Goal: Information Seeking & Learning: Stay updated

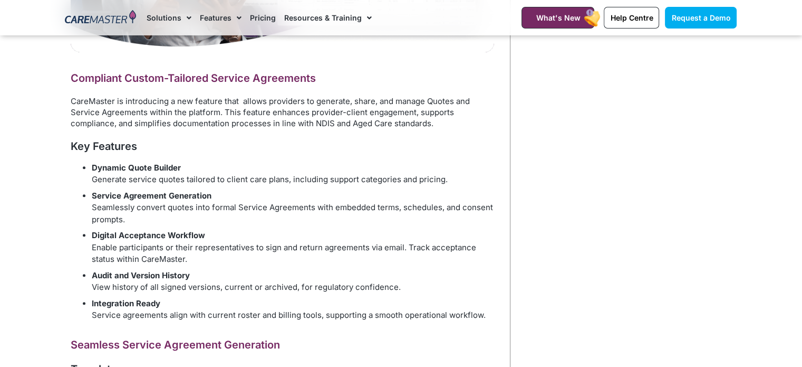
scroll to position [475, 0]
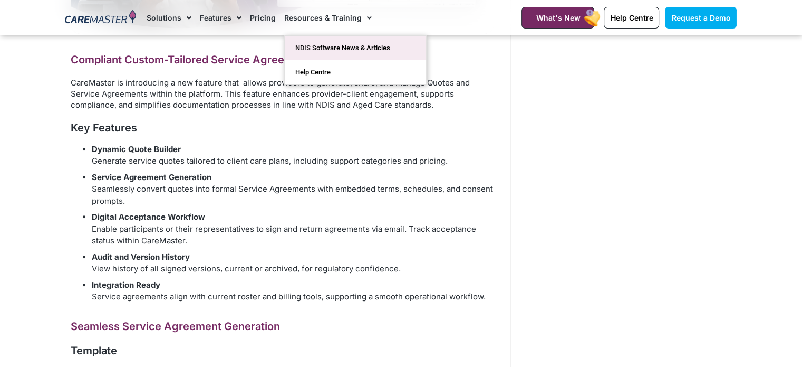
click at [348, 46] on link "NDIS Software News & Articles" at bounding box center [355, 48] width 141 height 24
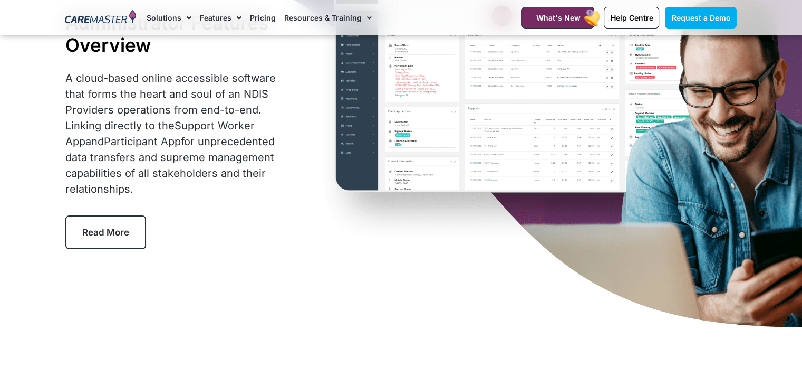
scroll to position [105, 0]
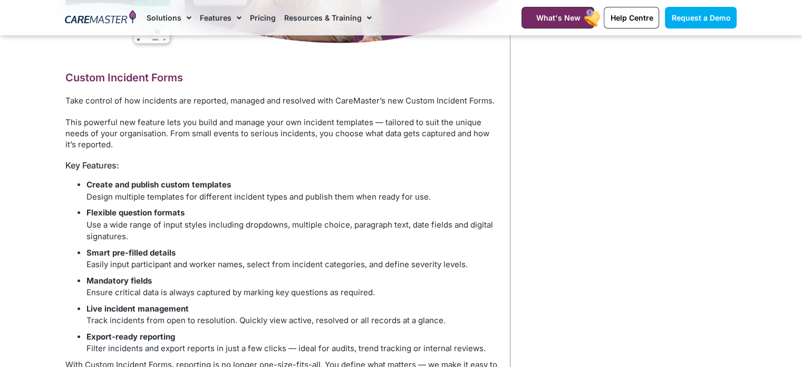
scroll to position [527, 0]
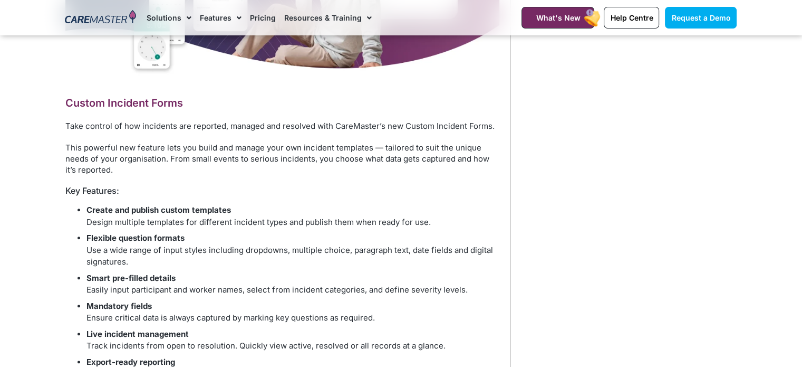
click at [370, 186] on h6 "Key Features:" at bounding box center [282, 191] width 434 height 10
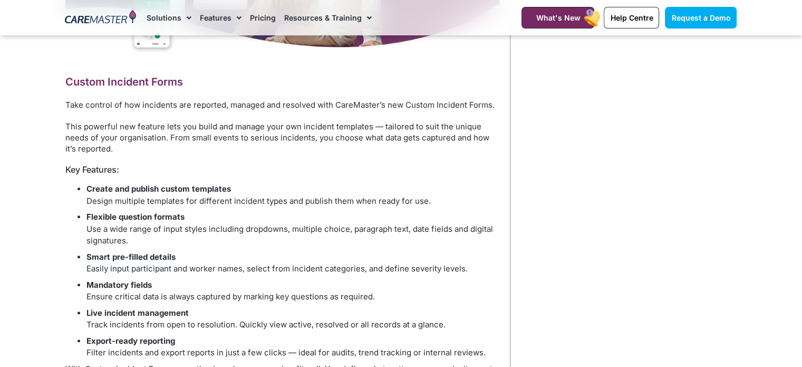
scroll to position [580, 0]
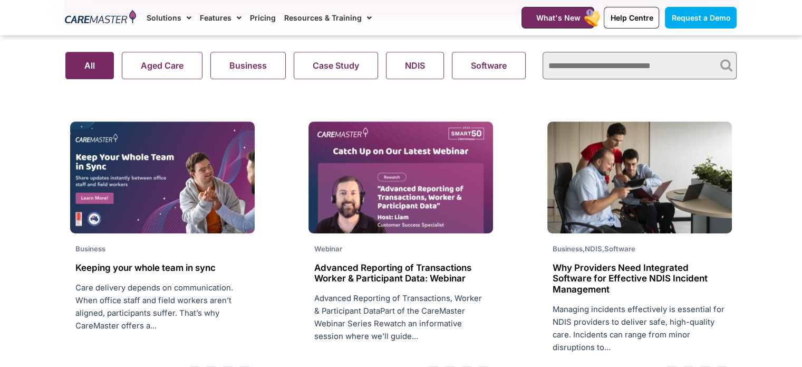
scroll to position [791, 0]
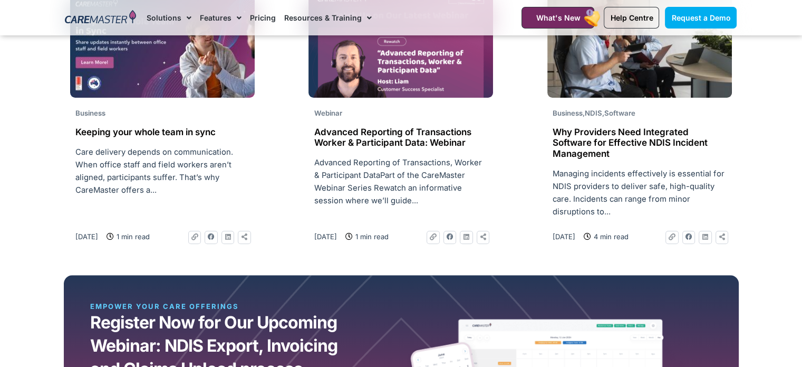
scroll to position [844, 0]
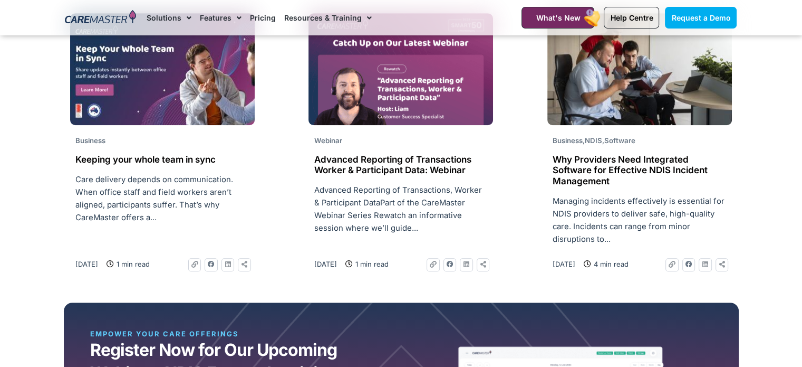
click at [592, 179] on h2 "Why Providers Need Integrated Software for Effective NDIS Incident Management" at bounding box center [640, 170] width 174 height 32
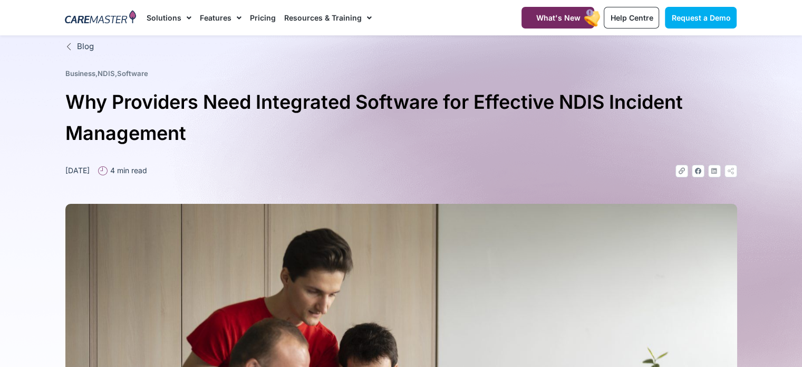
click at [566, 141] on h1 "Why Providers Need Integrated Software for Effective NDIS Incident Management" at bounding box center [401, 117] width 672 height 62
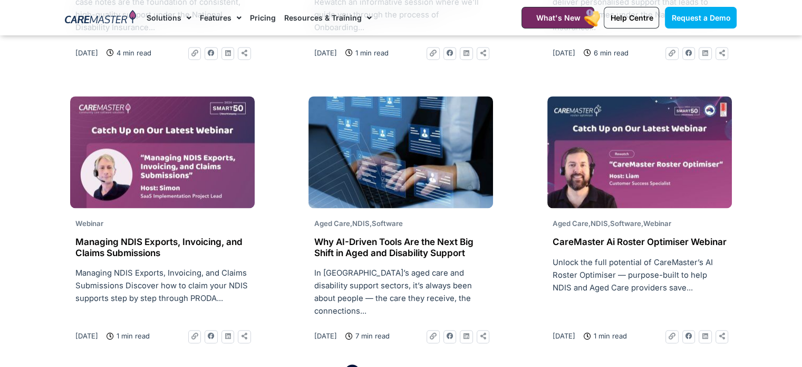
scroll to position [1688, 0]
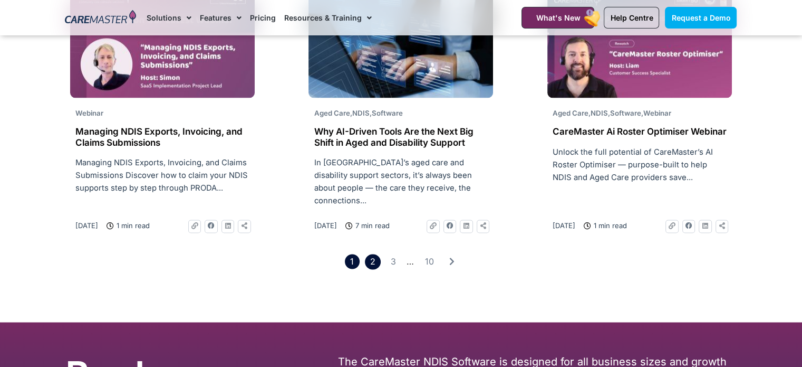
click at [378, 255] on link "Page 2" at bounding box center [372, 261] width 15 height 15
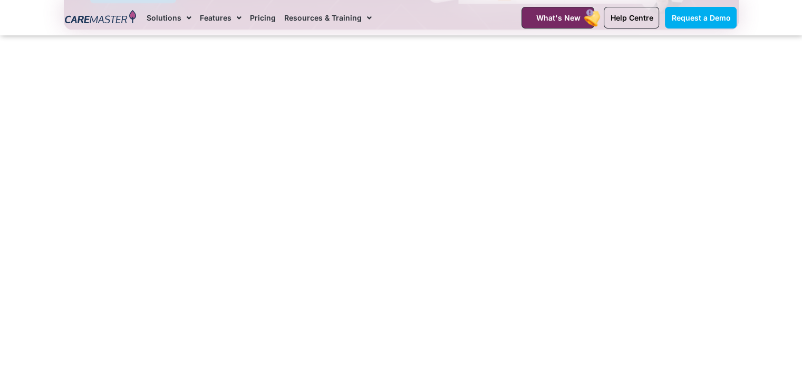
scroll to position [1318, 0]
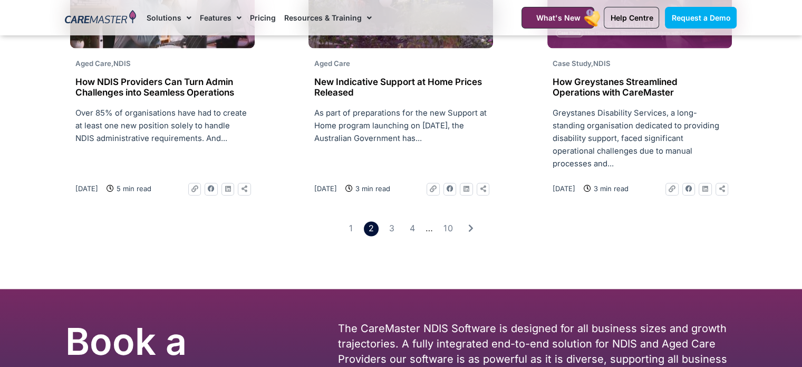
scroll to position [1740, 0]
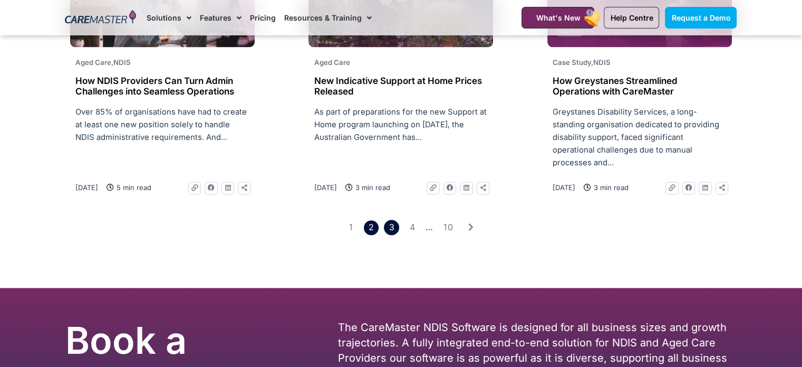
click at [388, 219] on link "Page 3" at bounding box center [391, 226] width 15 height 15
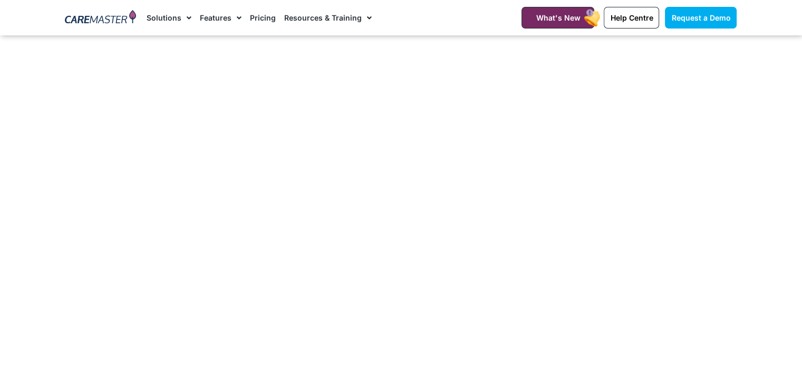
scroll to position [1371, 0]
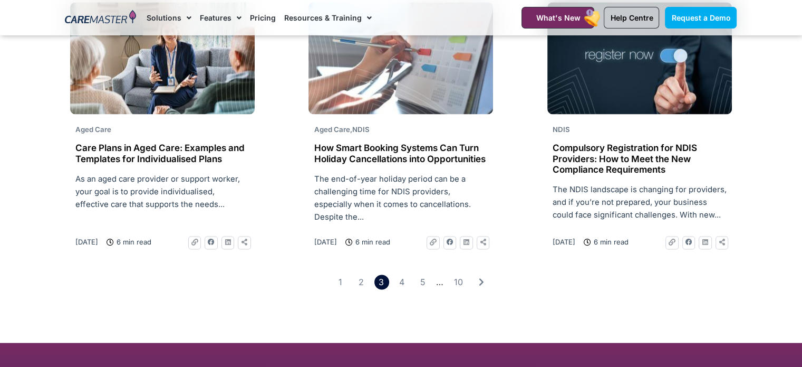
scroll to position [1688, 0]
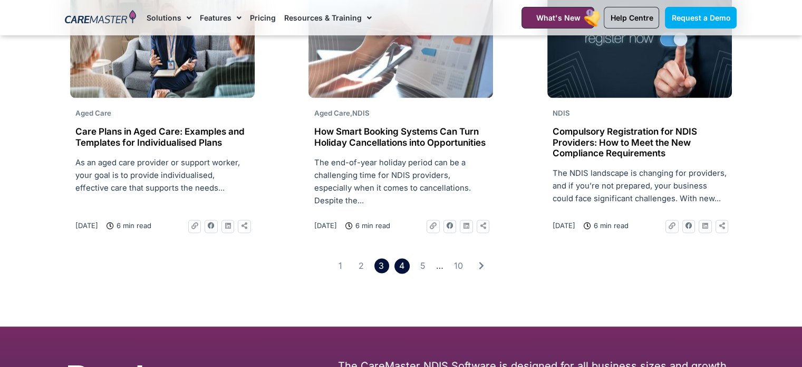
click at [401, 258] on link "Page 4" at bounding box center [401, 265] width 15 height 15
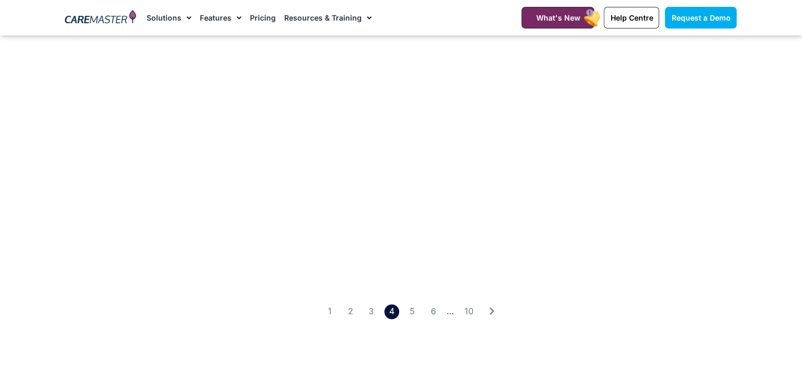
scroll to position [1635, 0]
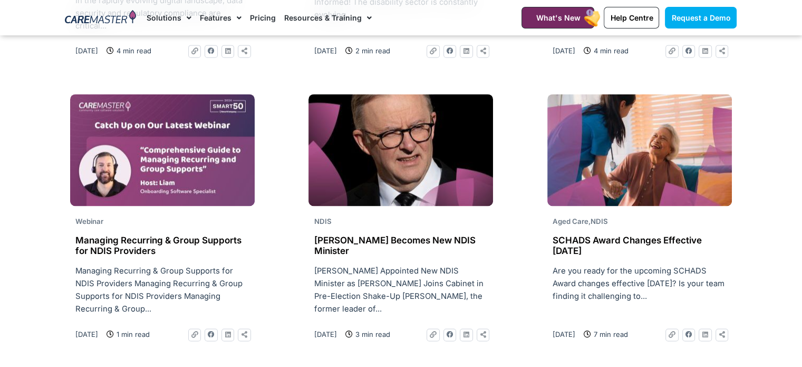
scroll to position [1635, 0]
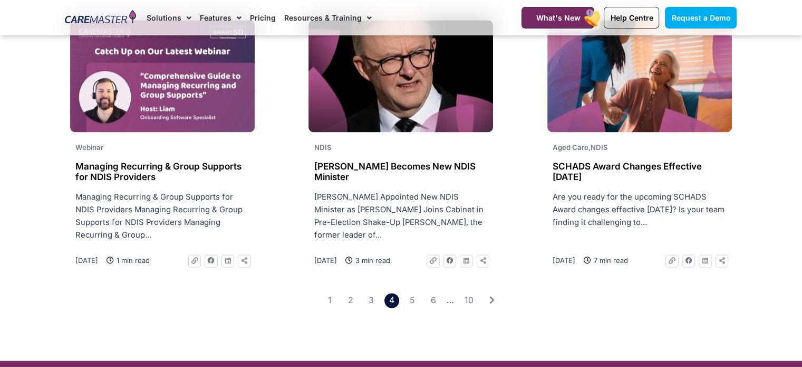
scroll to position [1688, 0]
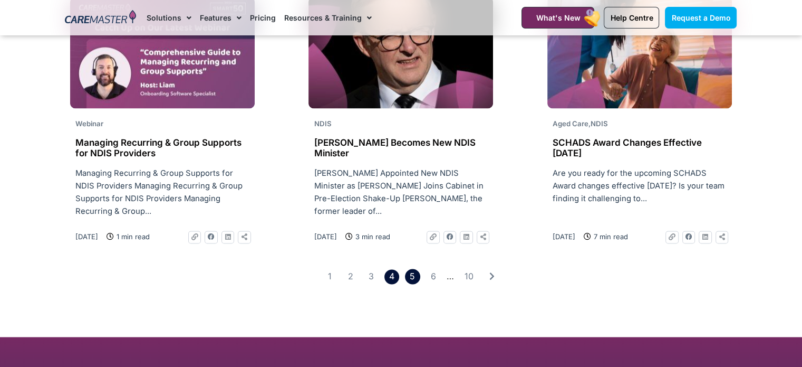
click at [412, 278] on link "Page 5" at bounding box center [412, 275] width 15 height 15
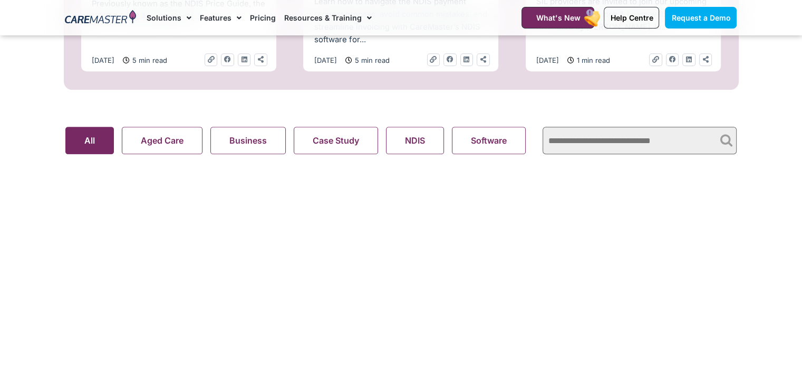
scroll to position [686, 0]
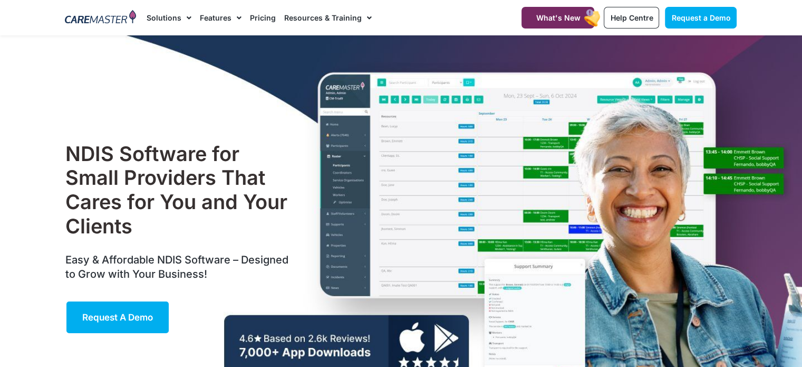
click at [211, 119] on div "NDIS Software for Small Providers That Cares for You and Your Clients Easy & Af…" at bounding box center [401, 237] width 682 height 405
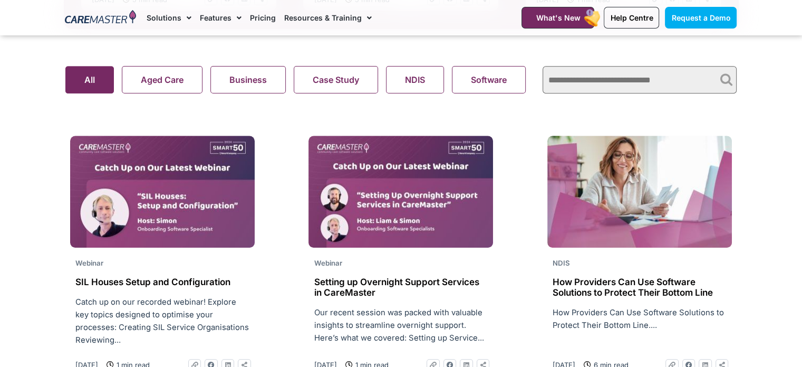
scroll to position [738, 0]
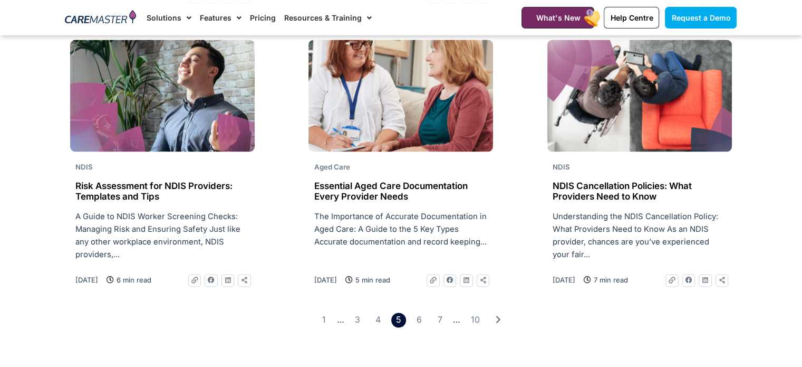
scroll to position [1635, 0]
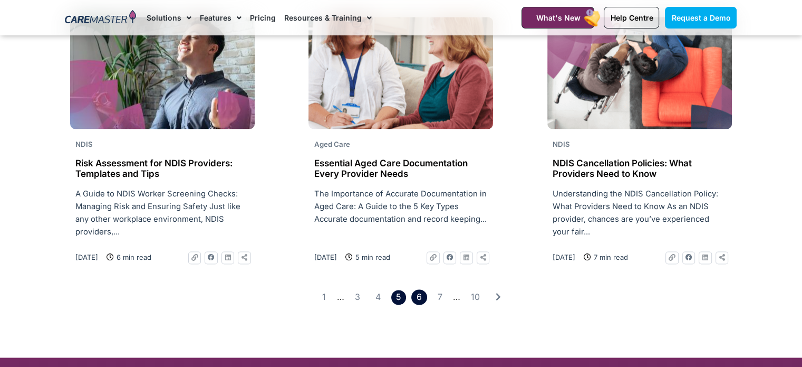
click at [419, 299] on link "Page 6" at bounding box center [418, 296] width 15 height 15
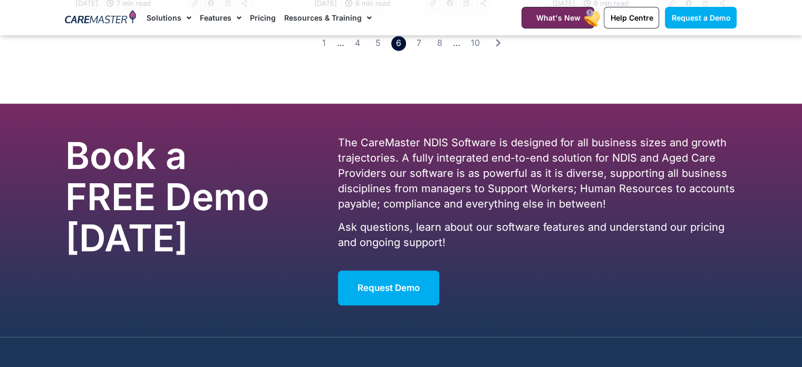
scroll to position [1740, 0]
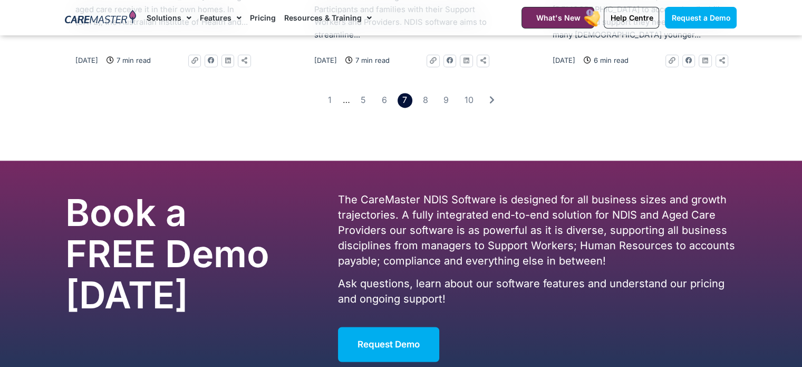
scroll to position [1740, 0]
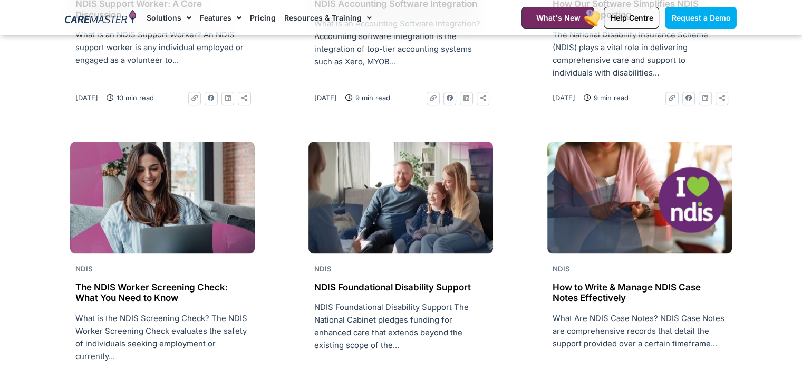
scroll to position [1318, 0]
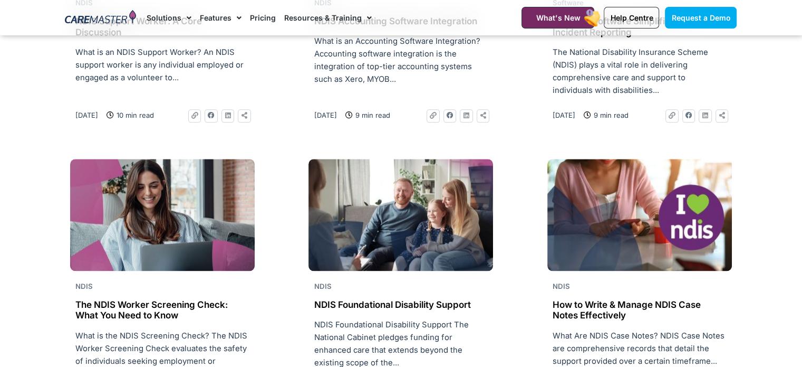
click at [634, 37] on h2 "How Our Software Simplifies NDIS Incident Reporting" at bounding box center [640, 27] width 174 height 22
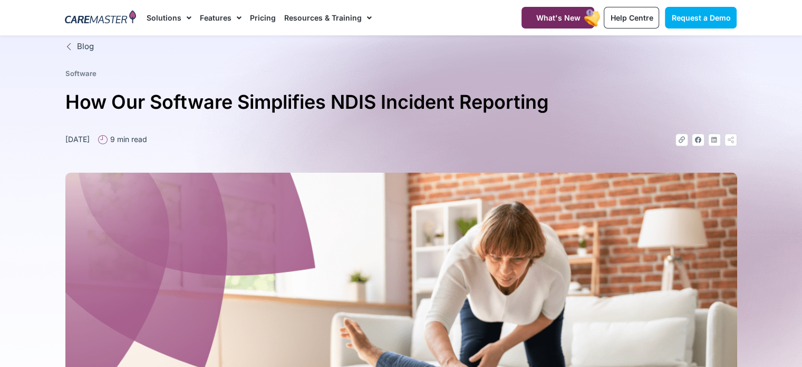
click at [506, 59] on div "Blog Software How Our Software Simplifies NDIS Incident Reporting March 14, 202…" at bounding box center [401, 316] width 682 height 562
